Goal: Task Accomplishment & Management: Complete application form

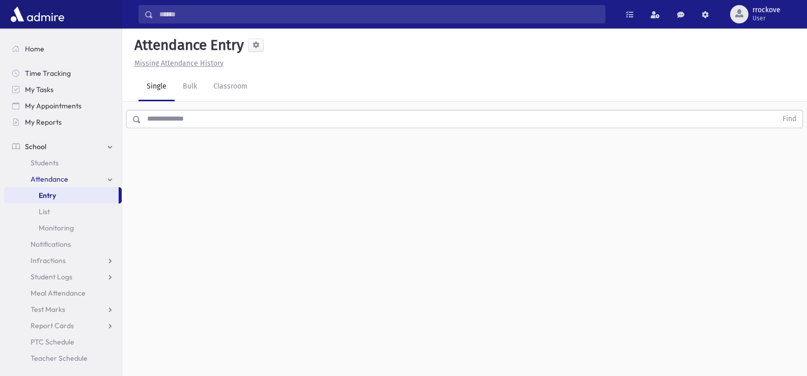
click at [189, 119] on input "text" at bounding box center [459, 119] width 636 height 18
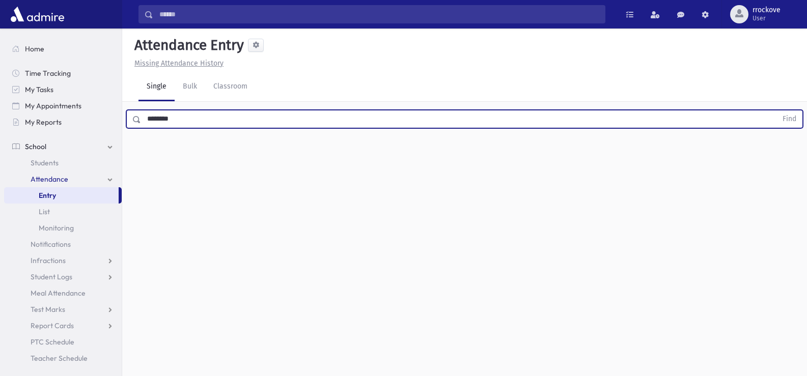
click at [777, 111] on button "Find" at bounding box center [790, 119] width 26 height 17
drag, startPoint x: 185, startPoint y: 119, endPoint x: 75, endPoint y: 115, distance: 110.1
click at [75, 115] on div "Search Results Students" at bounding box center [403, 199] width 807 height 399
type input "*********"
click at [777, 111] on button "Find" at bounding box center [790, 119] width 26 height 17
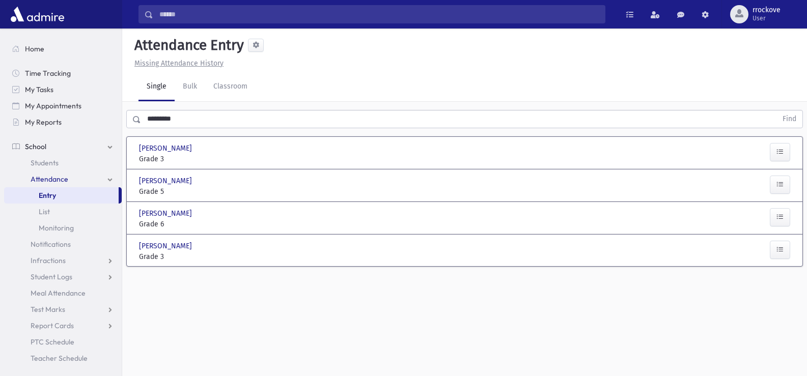
click at [639, 312] on div "Attendance Entry Missing Attendance History Single Bulk Classroom ********* Fin…" at bounding box center [464, 203] width 685 height 348
click at [187, 213] on span "[PERSON_NAME]" at bounding box center [166, 213] width 55 height 11
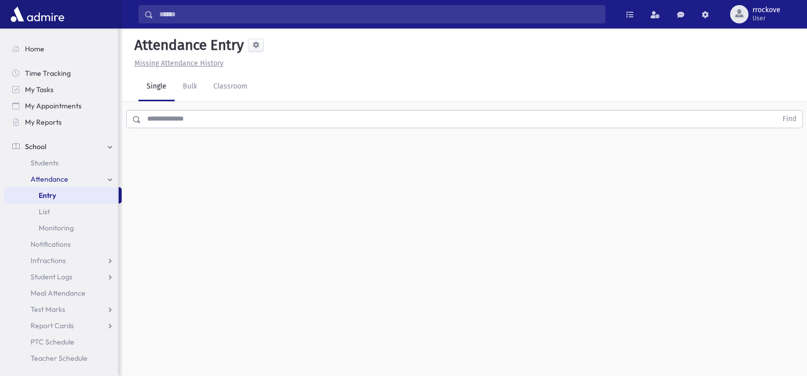
click at [43, 148] on span "School" at bounding box center [35, 146] width 21 height 9
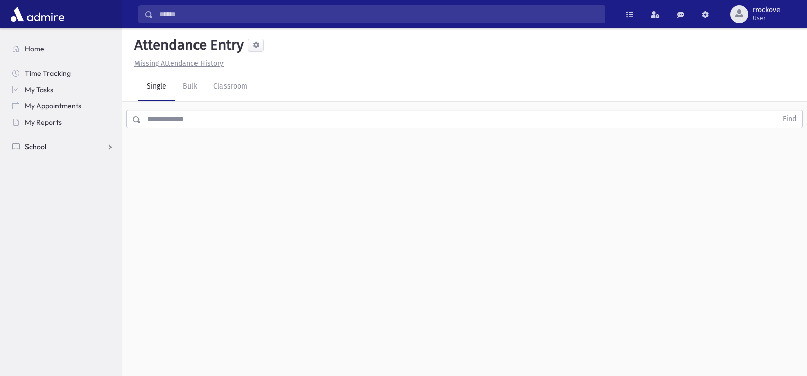
click at [92, 152] on link "School" at bounding box center [63, 147] width 118 height 16
click at [76, 182] on link "Attendance" at bounding box center [63, 179] width 118 height 16
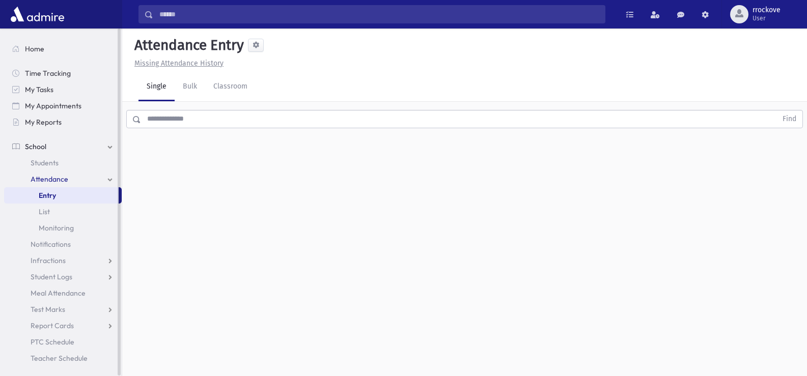
click at [66, 197] on link "Entry" at bounding box center [61, 195] width 115 height 16
drag, startPoint x: 748, startPoint y: 172, endPoint x: 719, endPoint y: 180, distance: 30.2
click at [748, 174] on div "Attendance Entry Missing Attendance History Single Bulk Classroom Find 0 record…" at bounding box center [464, 203] width 685 height 348
click at [734, 171] on div "Attendance Entry Missing Attendance History Single Bulk Classroom Find 0 record…" at bounding box center [464, 203] width 685 height 348
